Goal: Find specific page/section: Find specific page/section

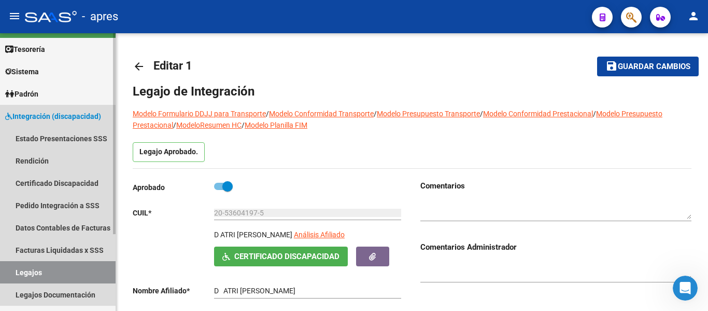
click at [80, 274] on link "Legajos" at bounding box center [58, 272] width 116 height 22
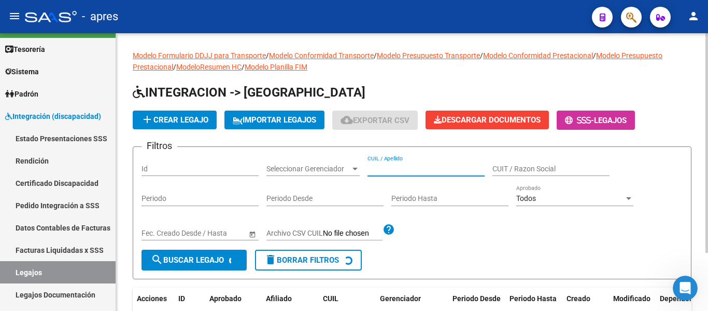
click at [414, 171] on input "CUIL / Apellido" at bounding box center [426, 168] width 117 height 9
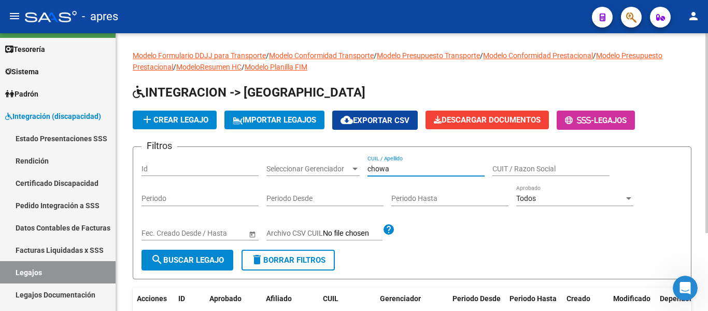
scroll to position [104, 0]
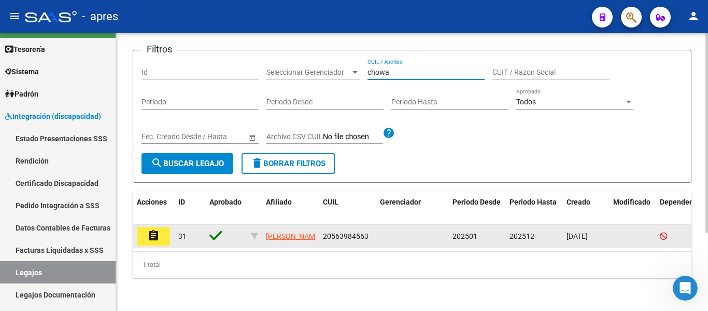
type input "chowa"
click at [162, 230] on button "assignment" at bounding box center [153, 236] width 33 height 19
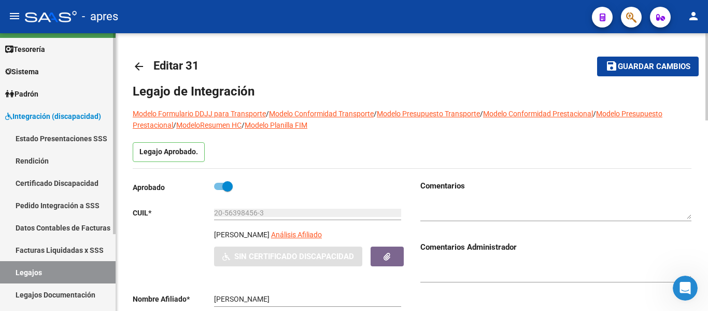
click at [47, 271] on link "Legajos" at bounding box center [58, 272] width 116 height 22
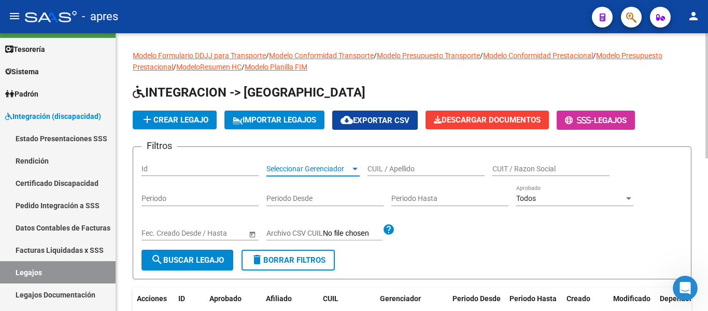
click at [322, 168] on span "Seleccionar Gerenciador" at bounding box center [309, 168] width 84 height 9
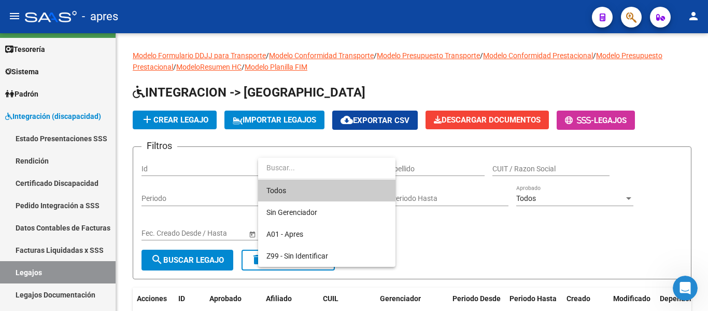
click at [436, 175] on div at bounding box center [354, 155] width 708 height 311
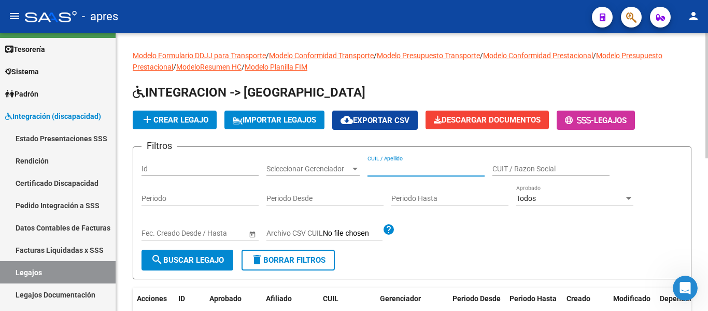
click at [432, 172] on input "CUIL / Apellido" at bounding box center [426, 168] width 117 height 9
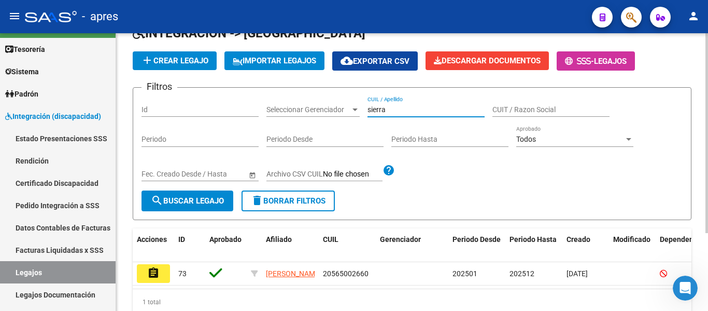
scroll to position [104, 0]
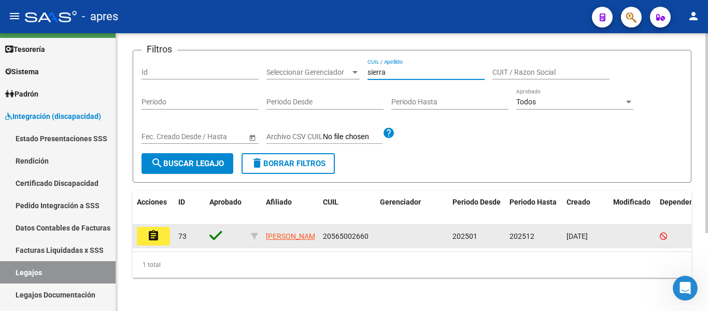
type input "sierra"
click at [156, 234] on mat-icon "assignment" at bounding box center [153, 235] width 12 height 12
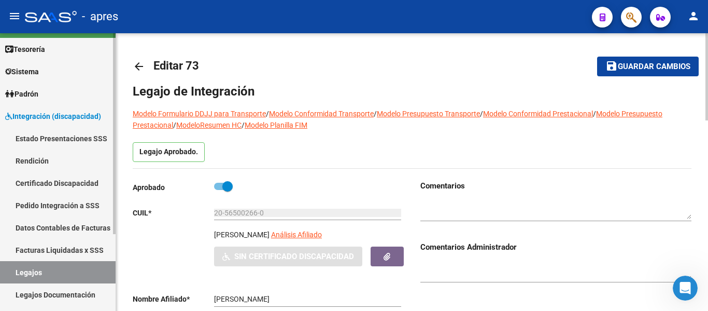
click at [78, 278] on link "Legajos" at bounding box center [58, 272] width 116 height 22
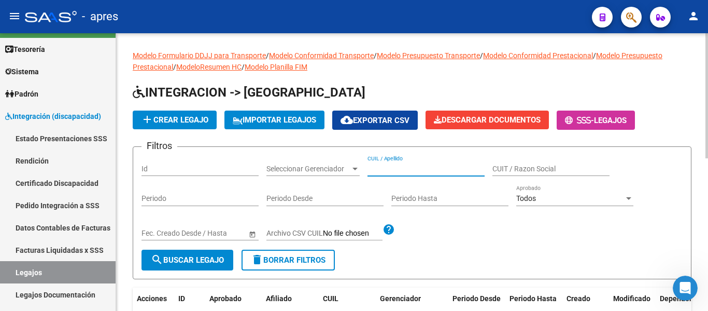
click at [431, 173] on input "CUIL / Apellido" at bounding box center [426, 168] width 117 height 9
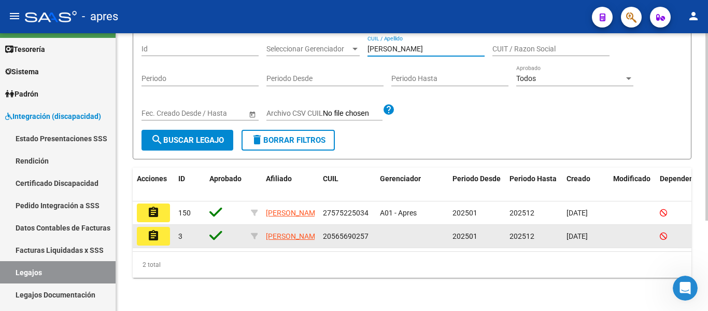
scroll to position [134, 0]
type input "[PERSON_NAME]"
click at [165, 227] on button "assignment" at bounding box center [153, 236] width 33 height 19
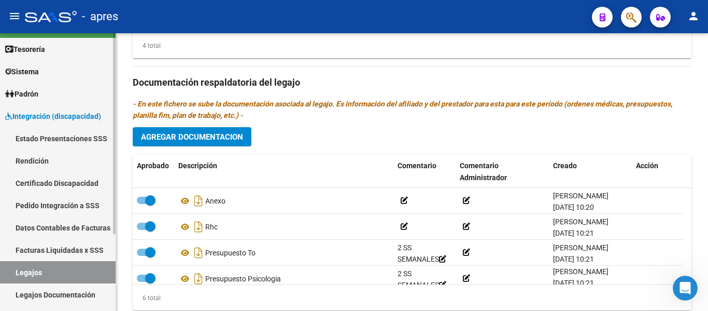
click at [100, 273] on link "Legajos" at bounding box center [58, 272] width 116 height 22
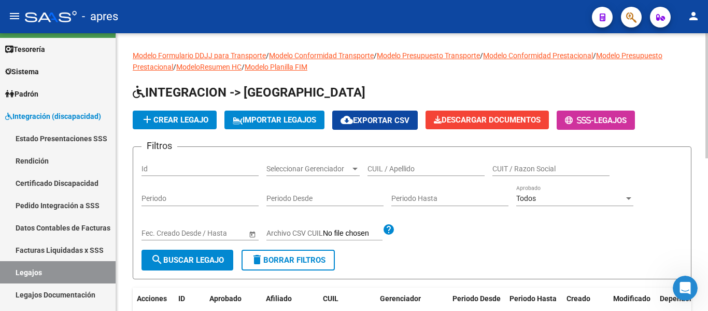
click at [395, 174] on div "CUIL / Apellido" at bounding box center [426, 165] width 117 height 21
click at [396, 171] on input "CUIL / Apellido" at bounding box center [426, 168] width 117 height 9
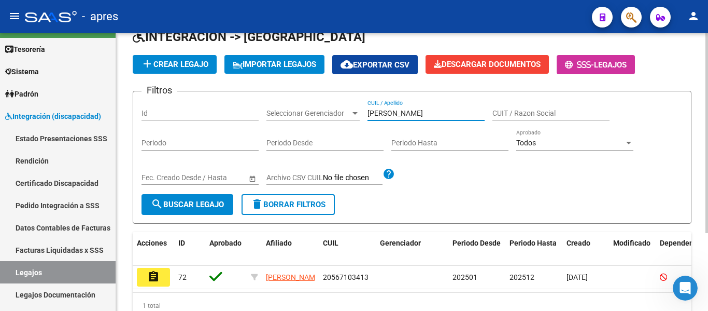
scroll to position [108, 0]
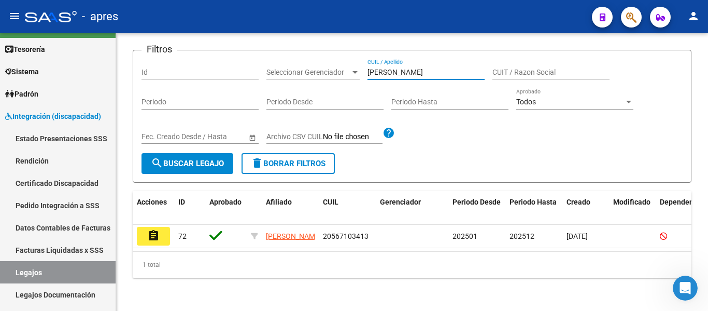
type input "[PERSON_NAME]"
click at [148, 229] on mat-icon "assignment" at bounding box center [153, 235] width 12 height 12
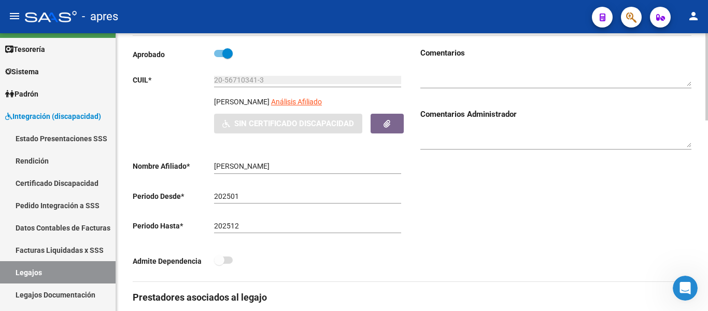
scroll to position [156, 0]
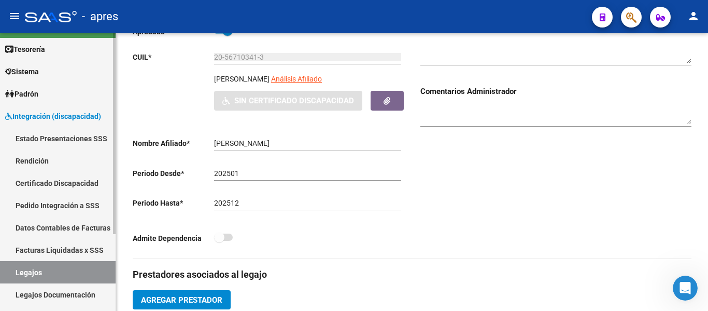
click at [77, 278] on link "Legajos" at bounding box center [58, 272] width 116 height 22
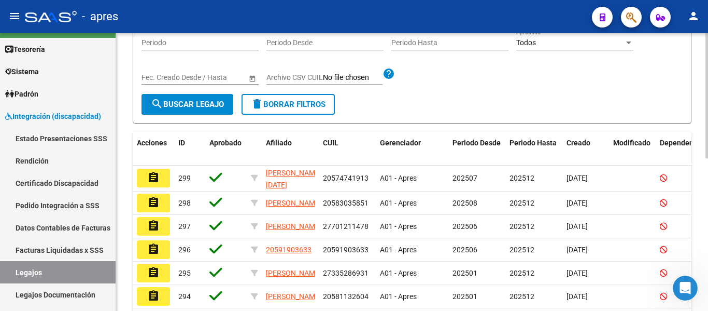
scroll to position [52, 0]
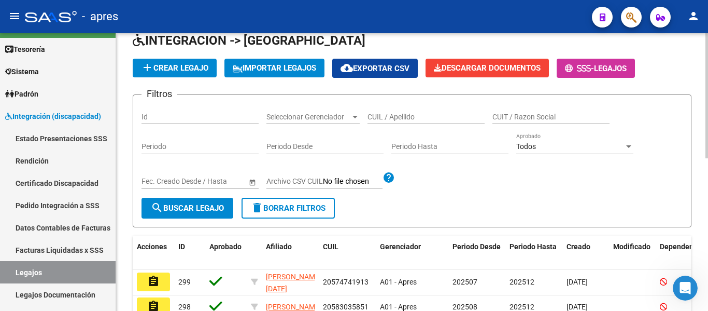
click at [397, 121] on input "CUIL / Apellido" at bounding box center [426, 117] width 117 height 9
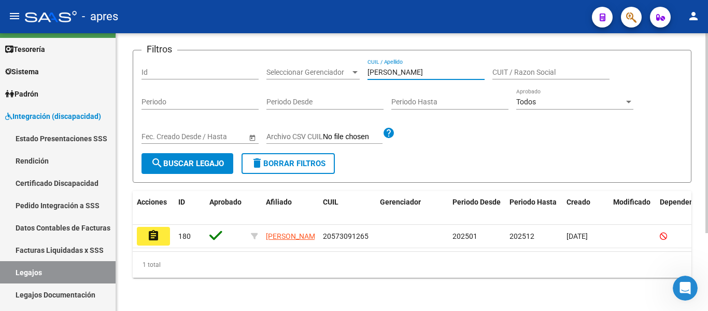
scroll to position [108, 0]
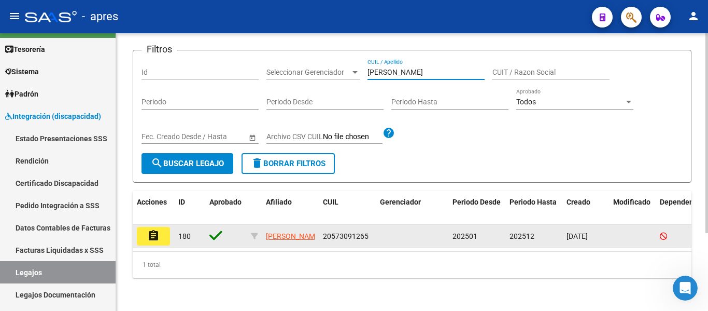
type input "[PERSON_NAME]"
click at [158, 229] on mat-icon "assignment" at bounding box center [153, 235] width 12 height 12
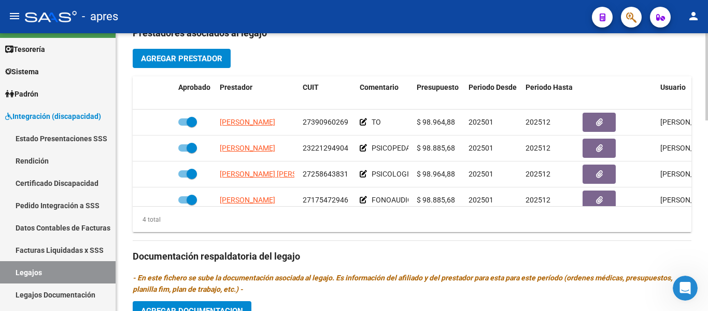
scroll to position [293, 0]
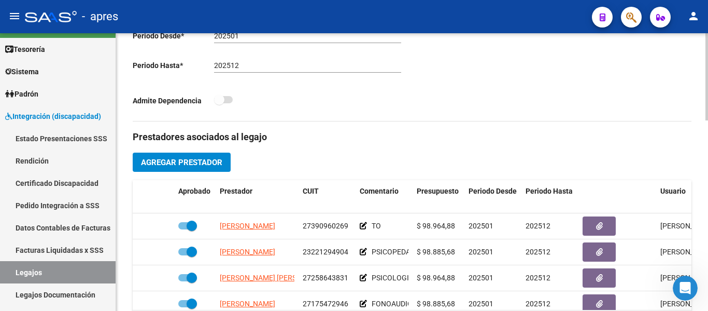
click at [391, 140] on h3 "Prestadores asociados al legajo" at bounding box center [412, 137] width 559 height 15
